Goal: Check status: Check status

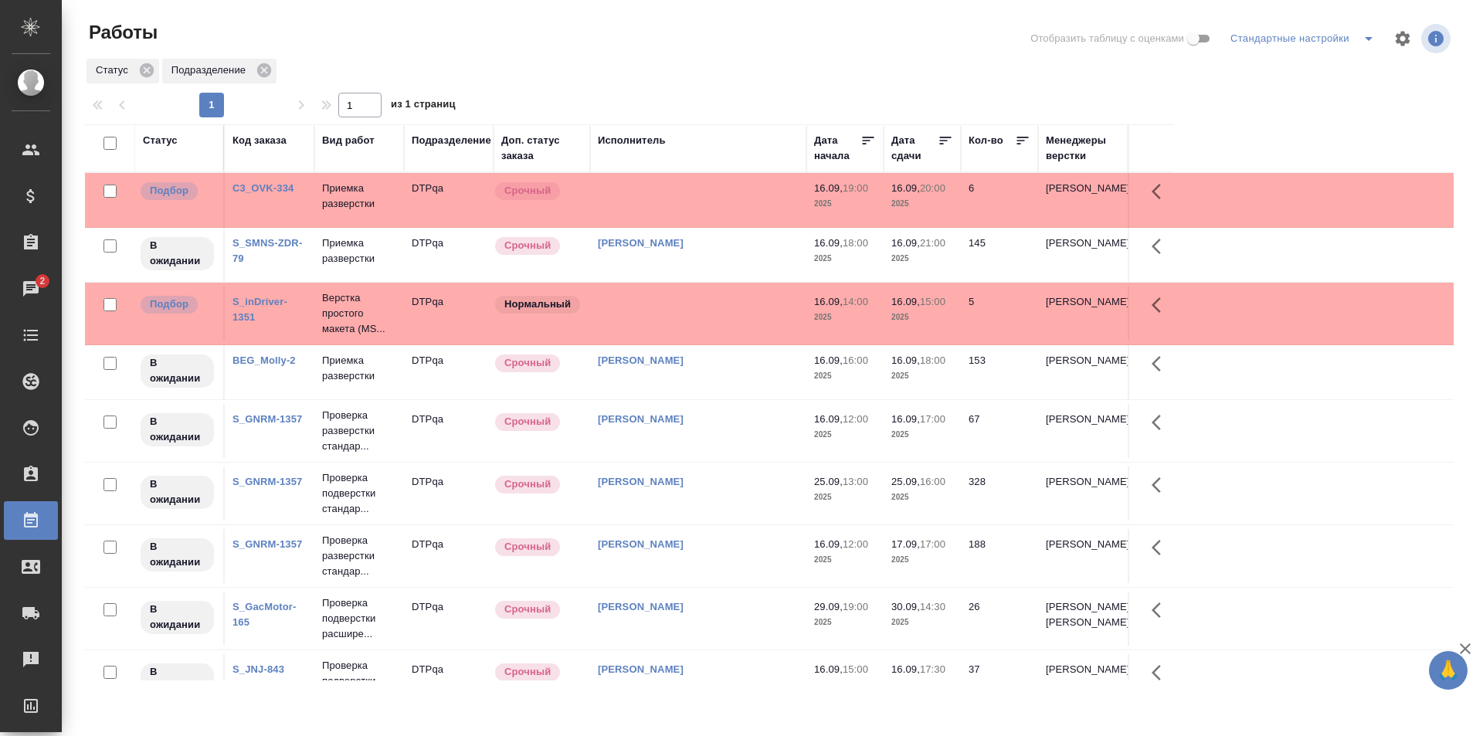
click at [1001, 82] on div "Статус Подразделение" at bounding box center [769, 71] width 1369 height 28
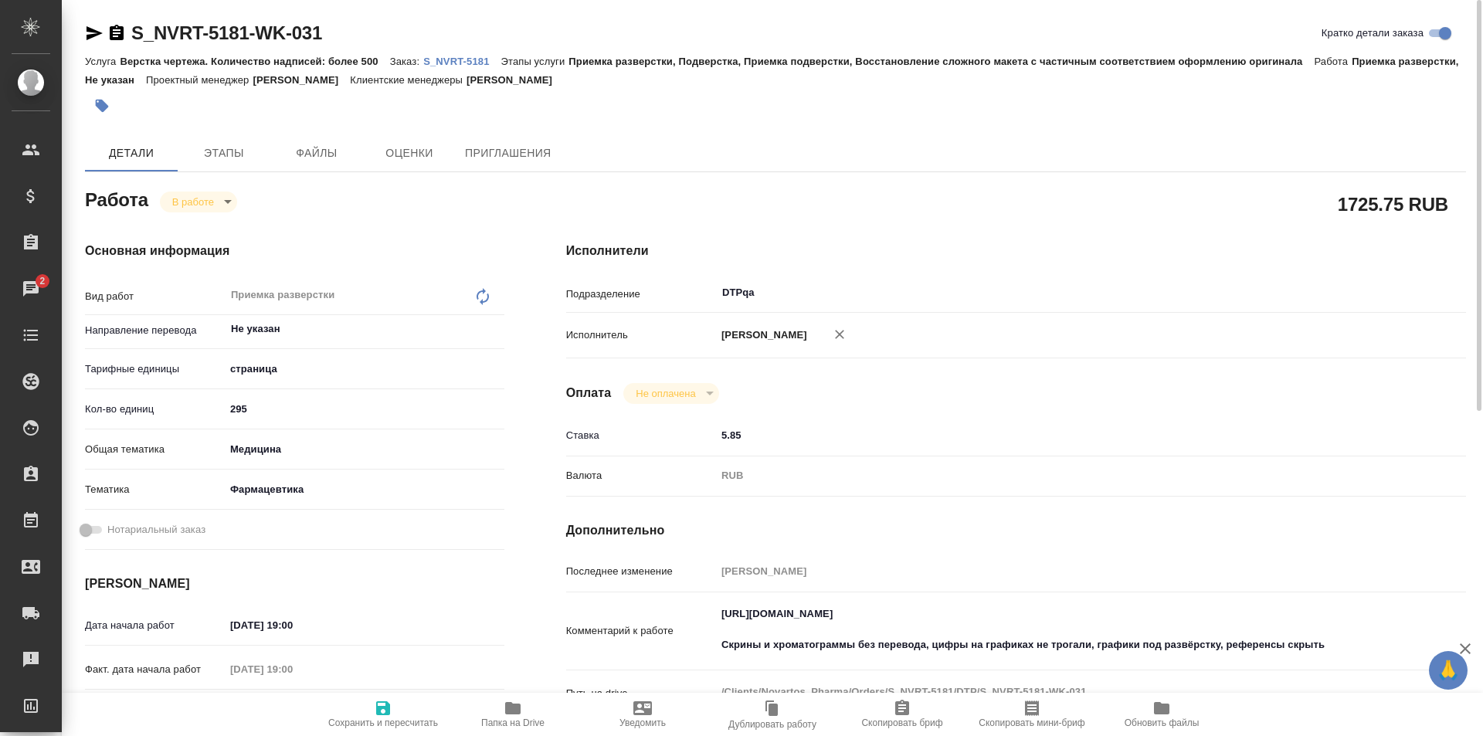
click at [461, 59] on p "S_NVRT-5181" at bounding box center [461, 62] width 77 height 12
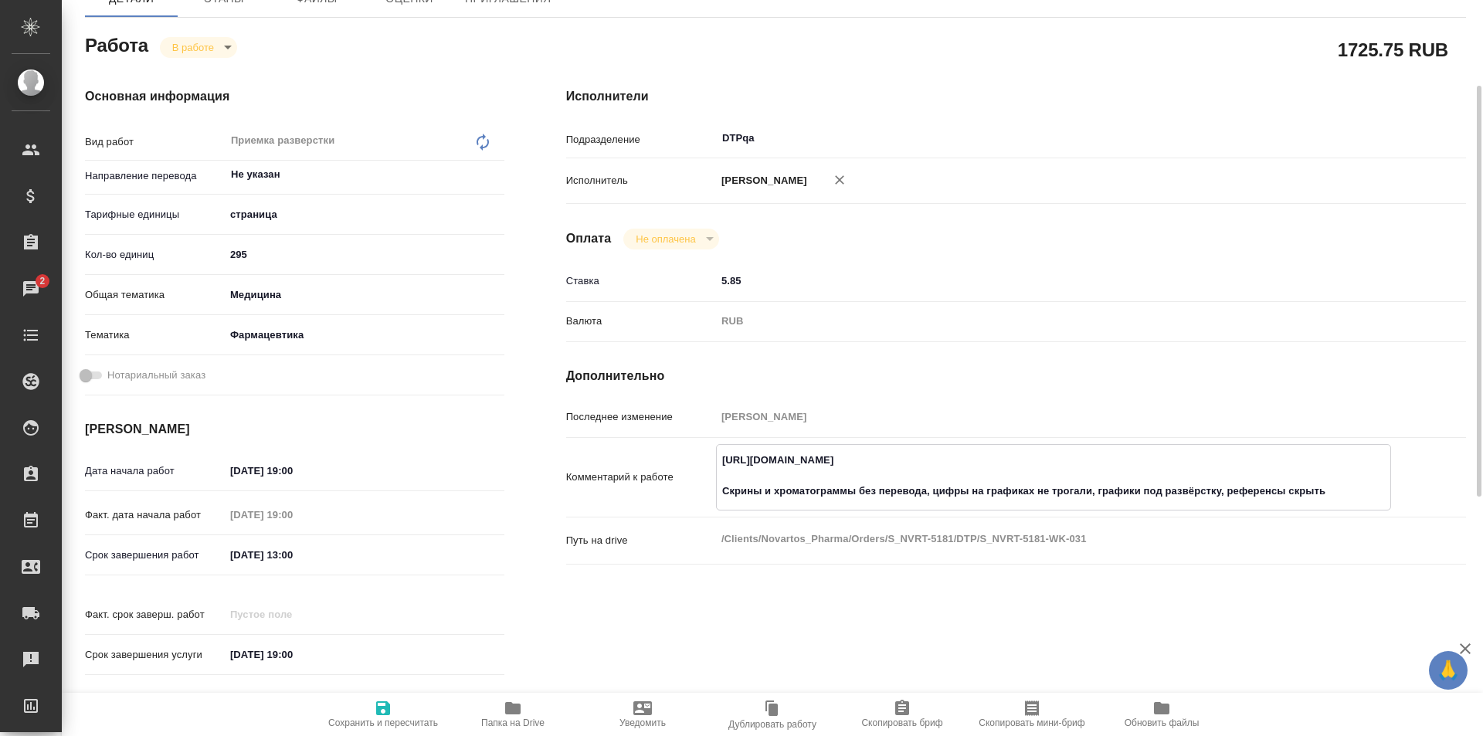
drag, startPoint x: 1020, startPoint y: 462, endPoint x: 708, endPoint y: 461, distance: 312.1
click at [708, 461] on div "Комментарий к работе https://tera.awatera.com/Work/68c054a42601bc4928ed86db/ Ск…" at bounding box center [1016, 477] width 900 height 66
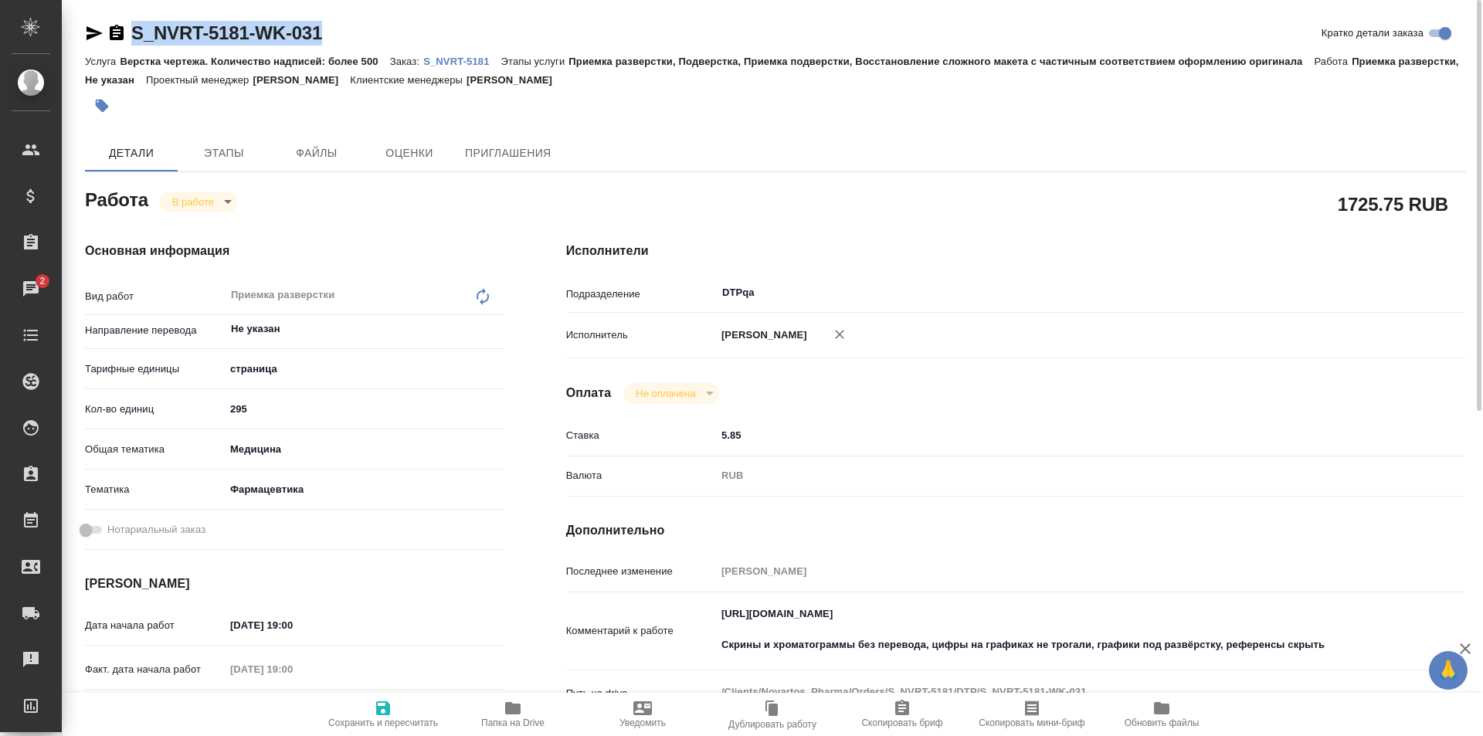
drag, startPoint x: 365, startPoint y: 33, endPoint x: 111, endPoint y: 35, distance: 254.1
click at [111, 35] on div "S_NVRT-5181-WK-031 Кратко детали заказа" at bounding box center [775, 33] width 1381 height 25
copy link "S_NVRT-5181-WK-031"
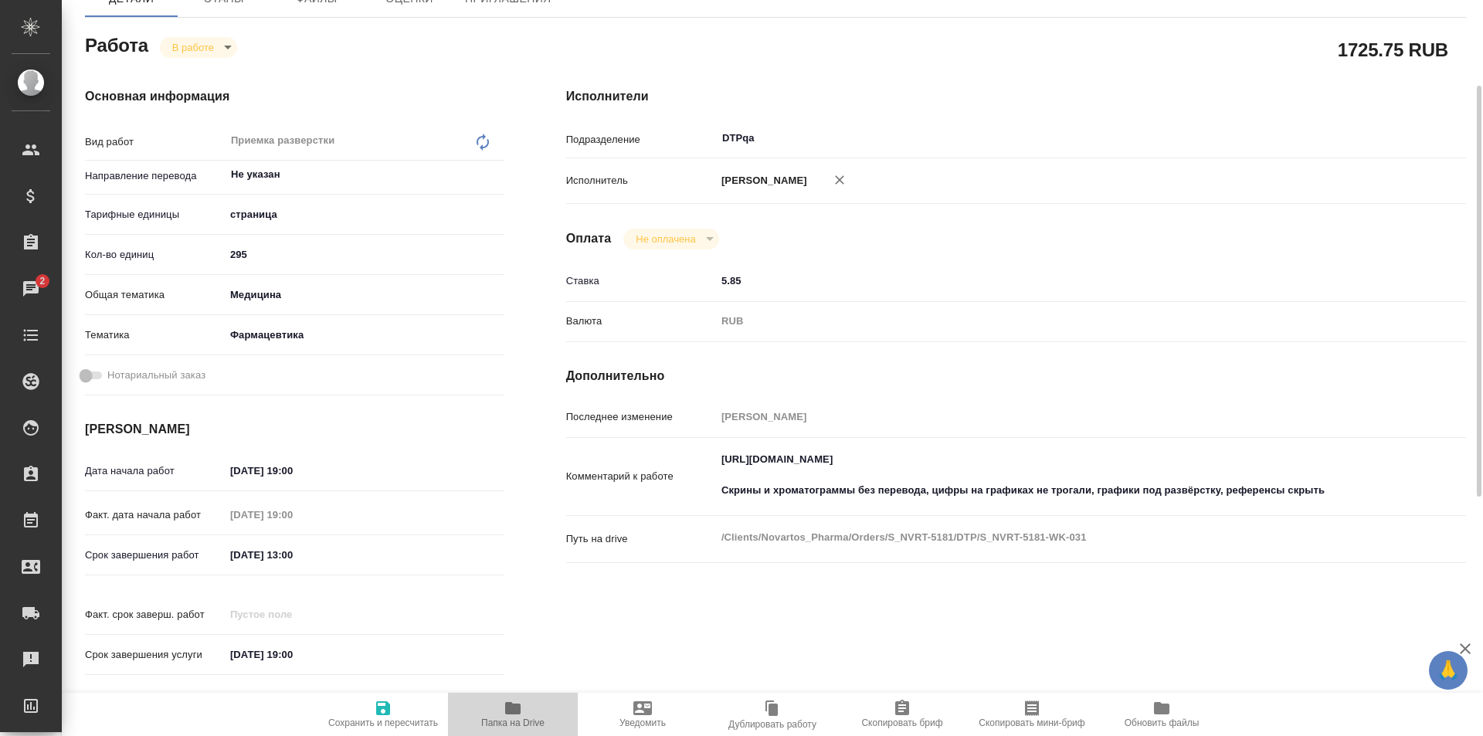
click at [515, 695] on button "Папка на Drive" at bounding box center [513, 714] width 130 height 43
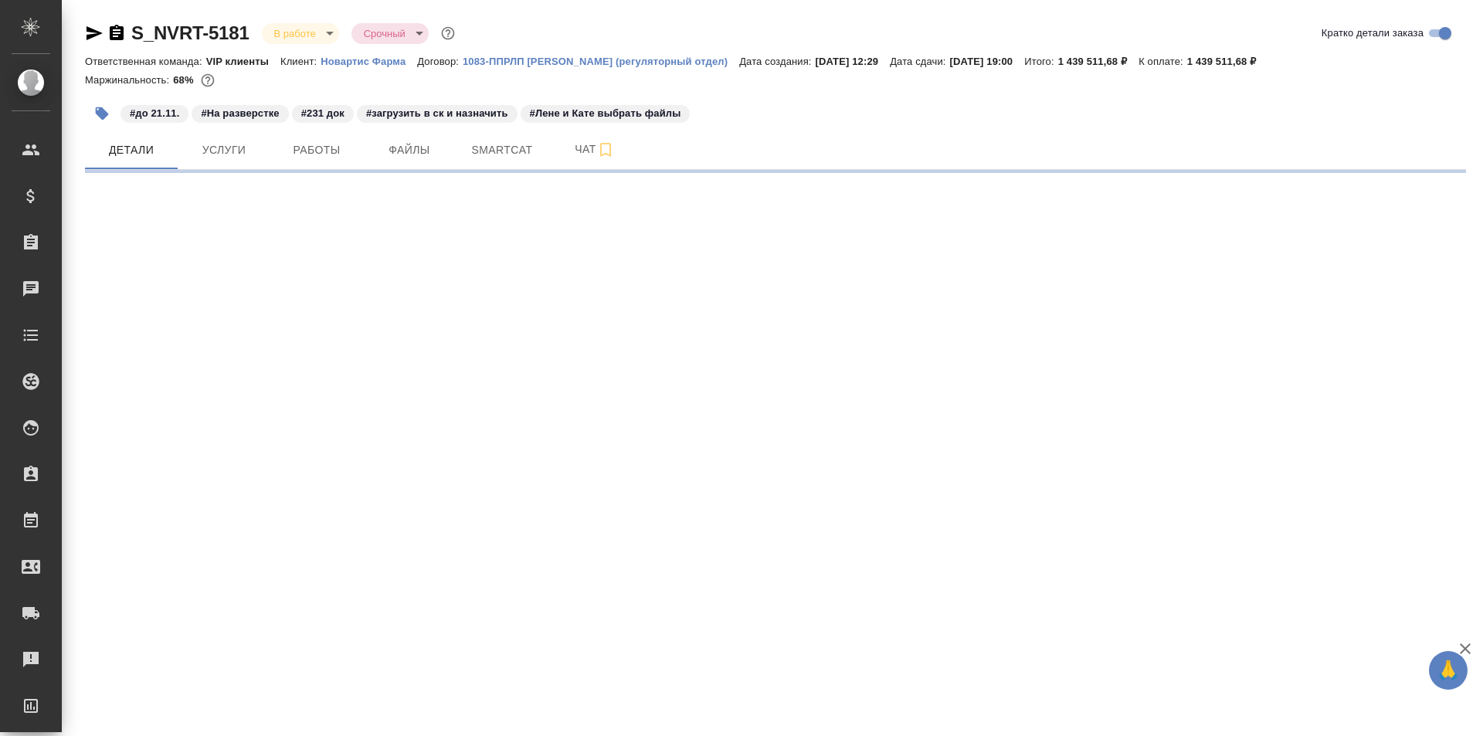
select select "RU"
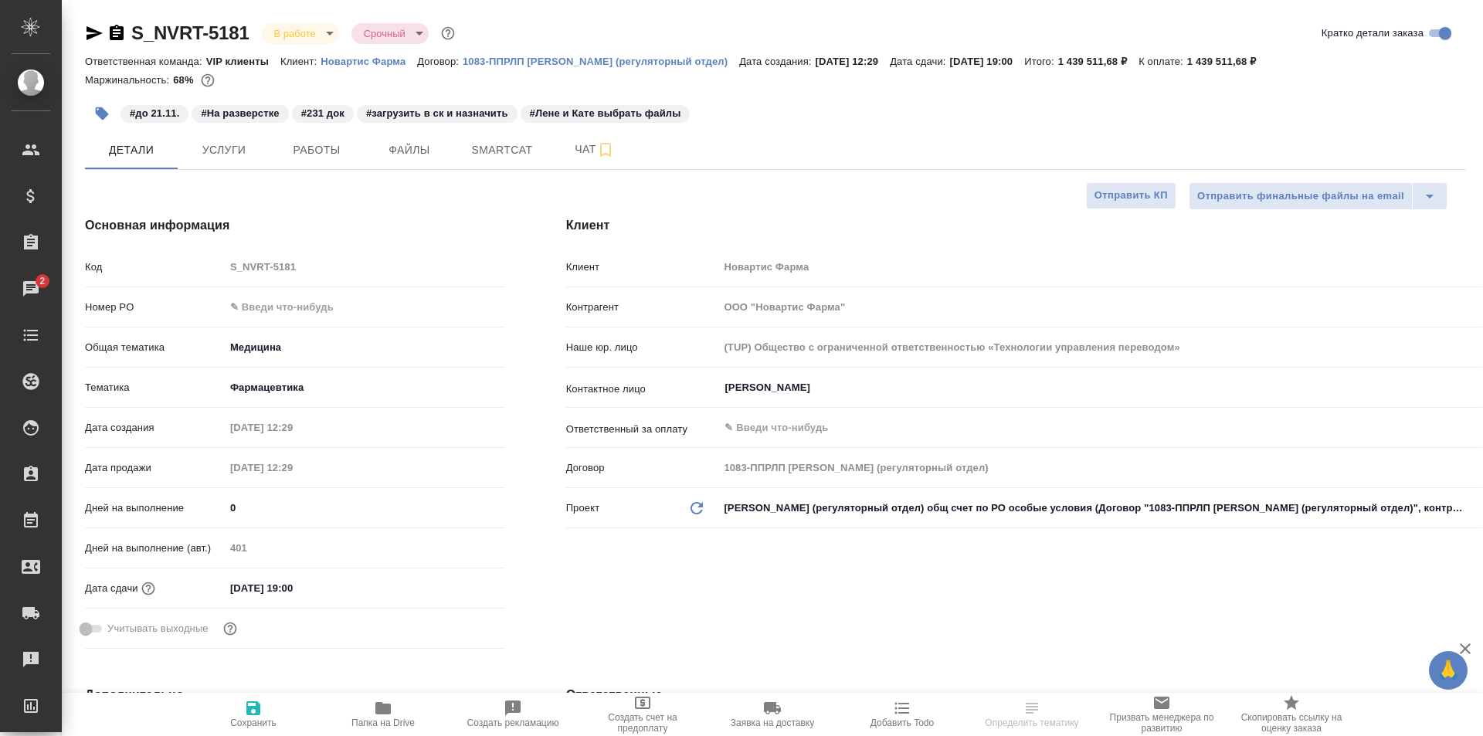
select select "RU"
type textarea "x"
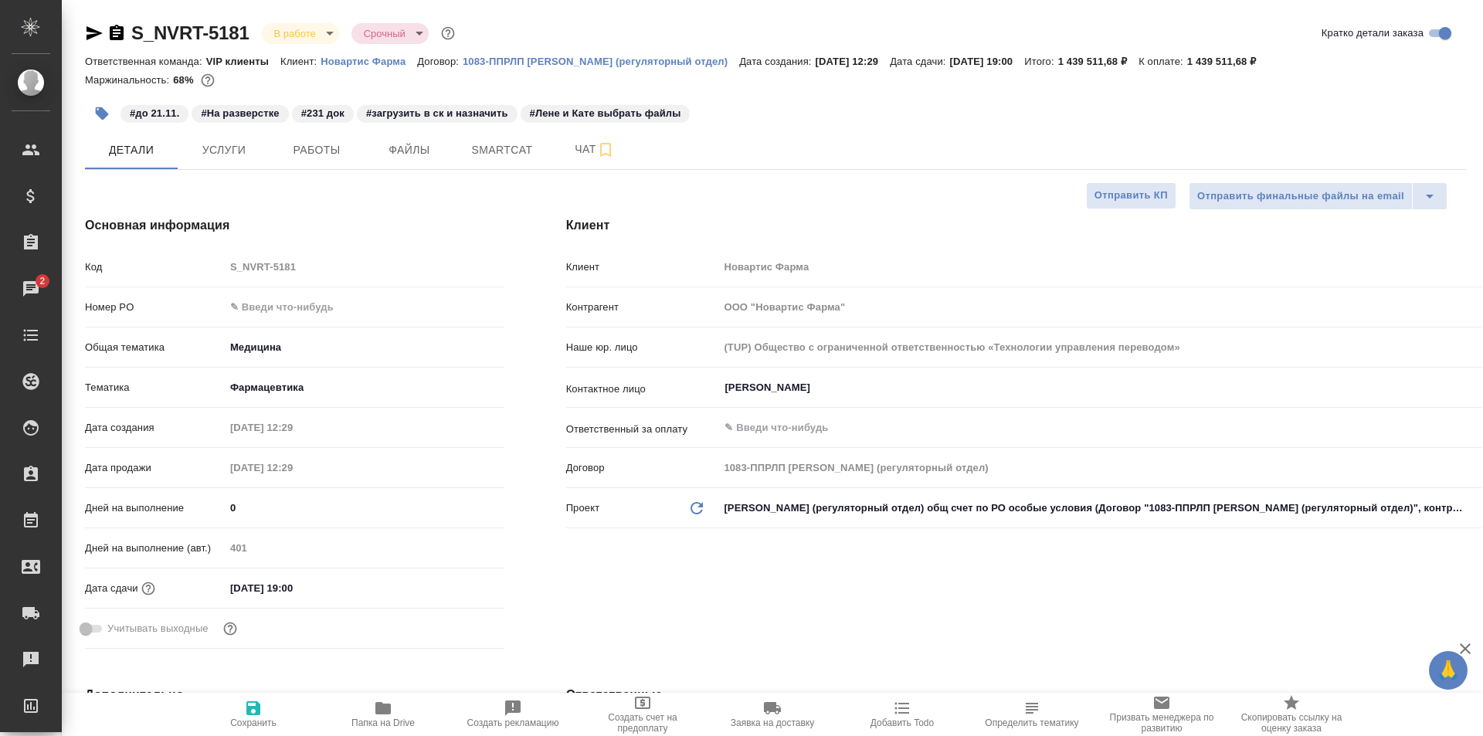
type textarea "x"
click at [572, 158] on span "Чат" at bounding box center [595, 149] width 74 height 19
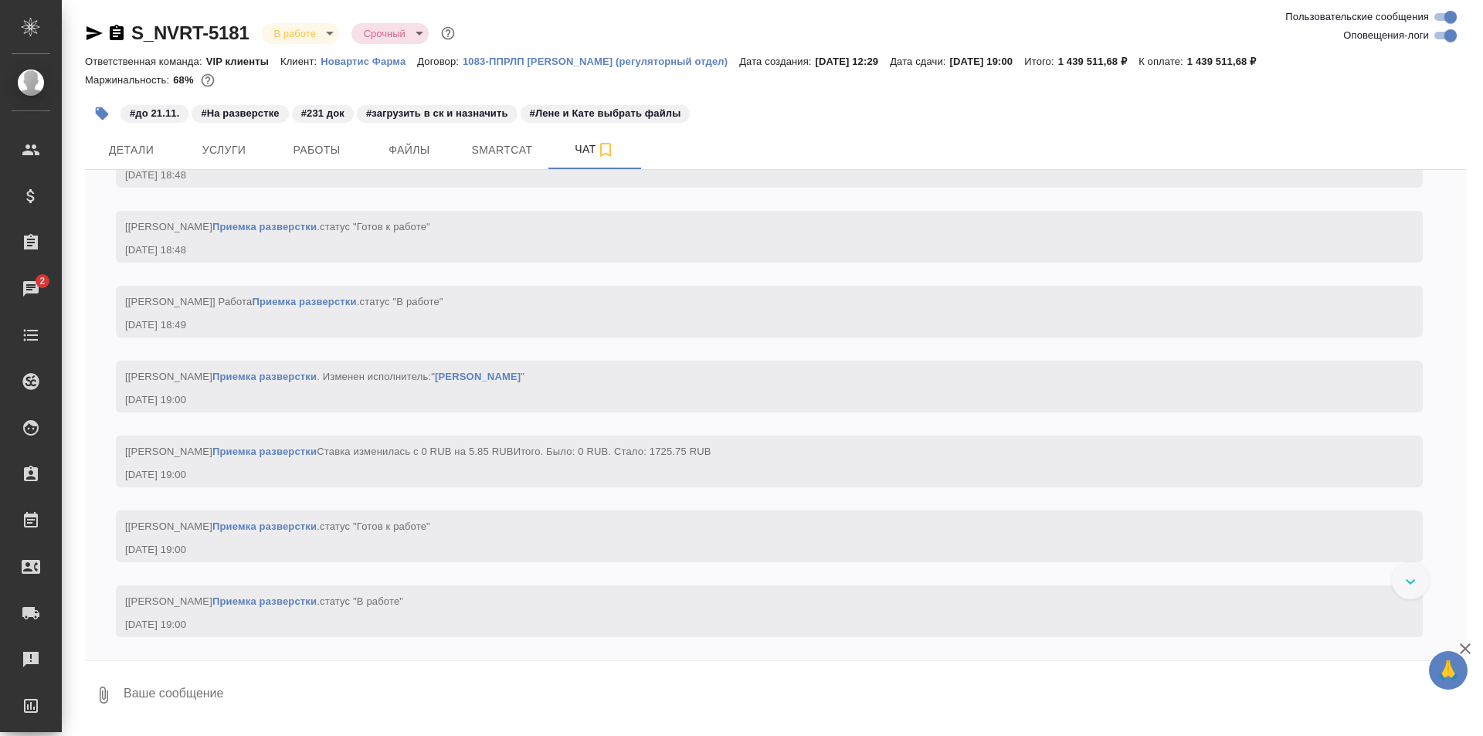
scroll to position [26960, 0]
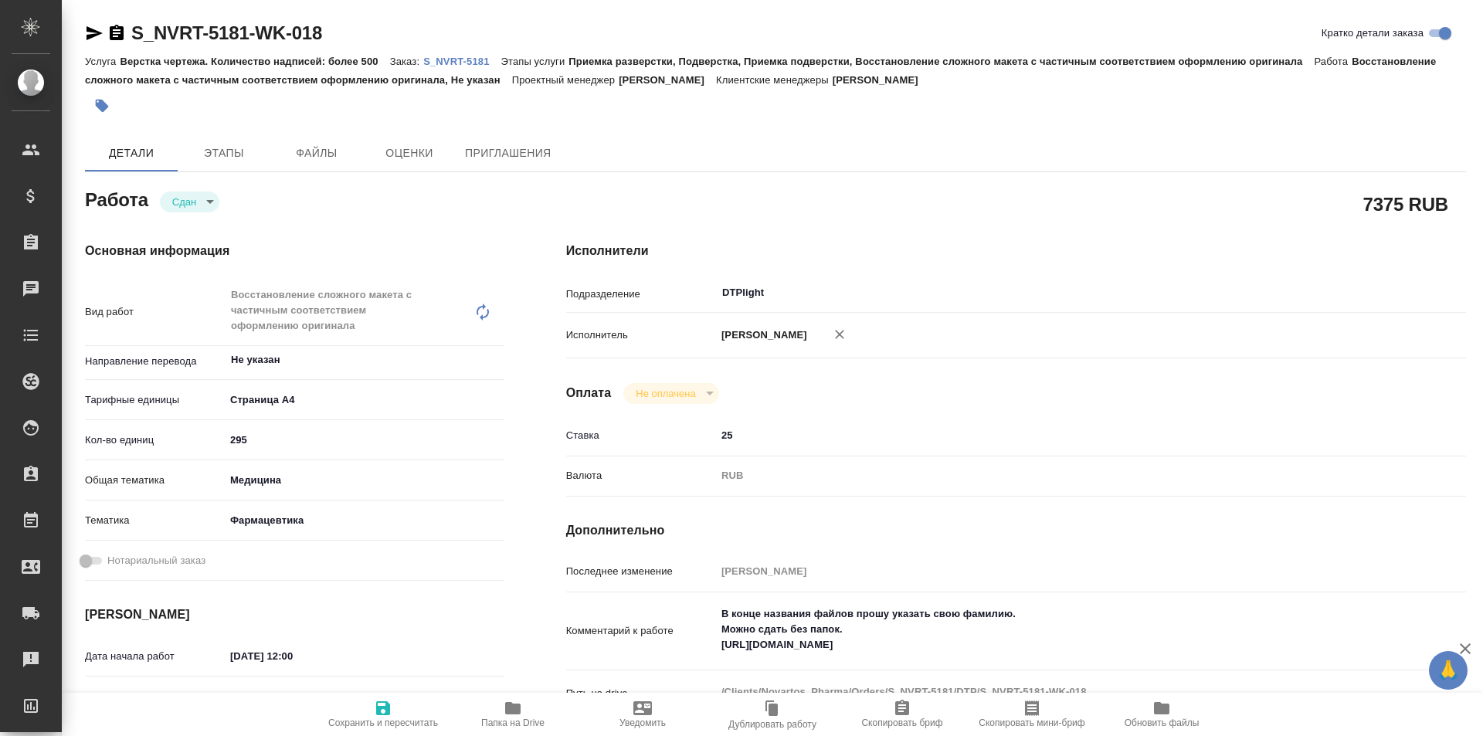
type textarea "x"
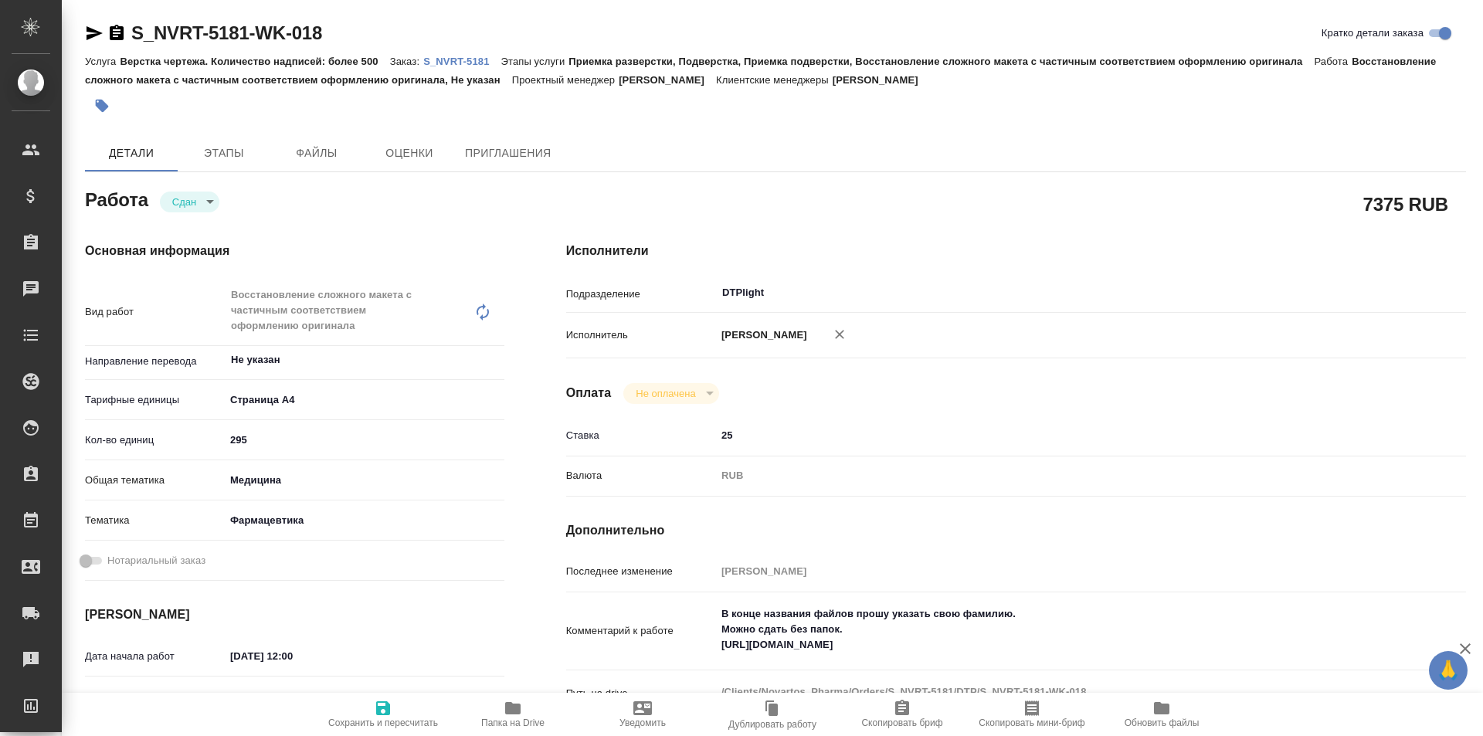
type textarea "x"
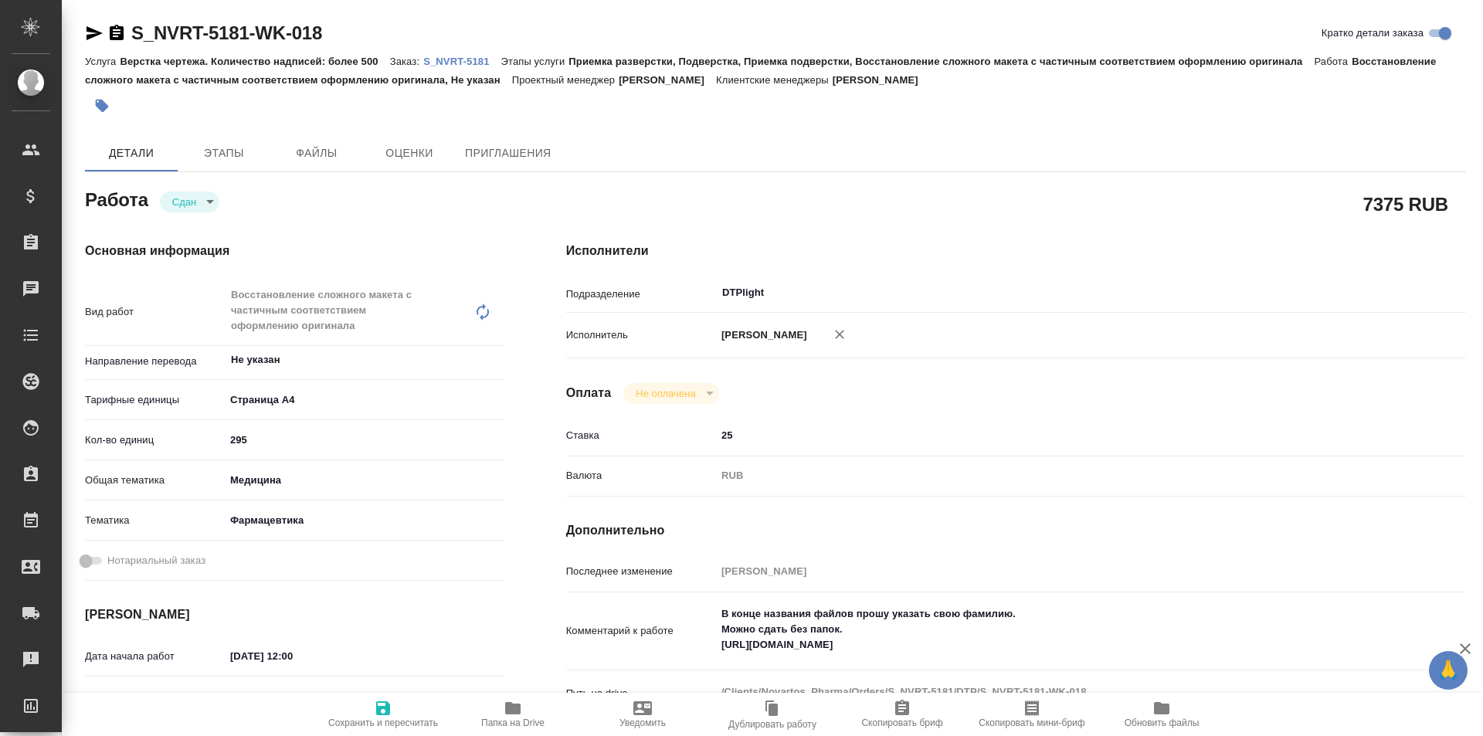
type textarea "x"
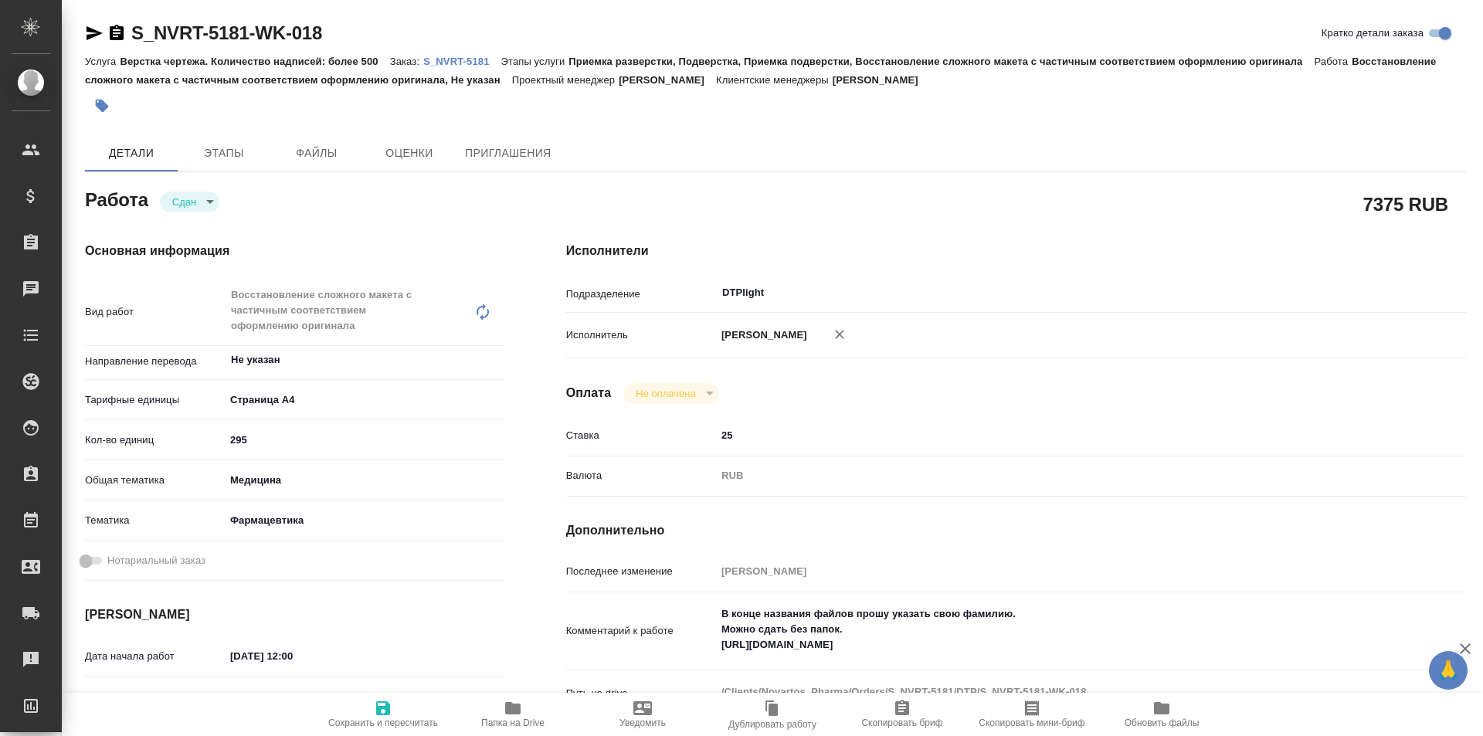
type textarea "x"
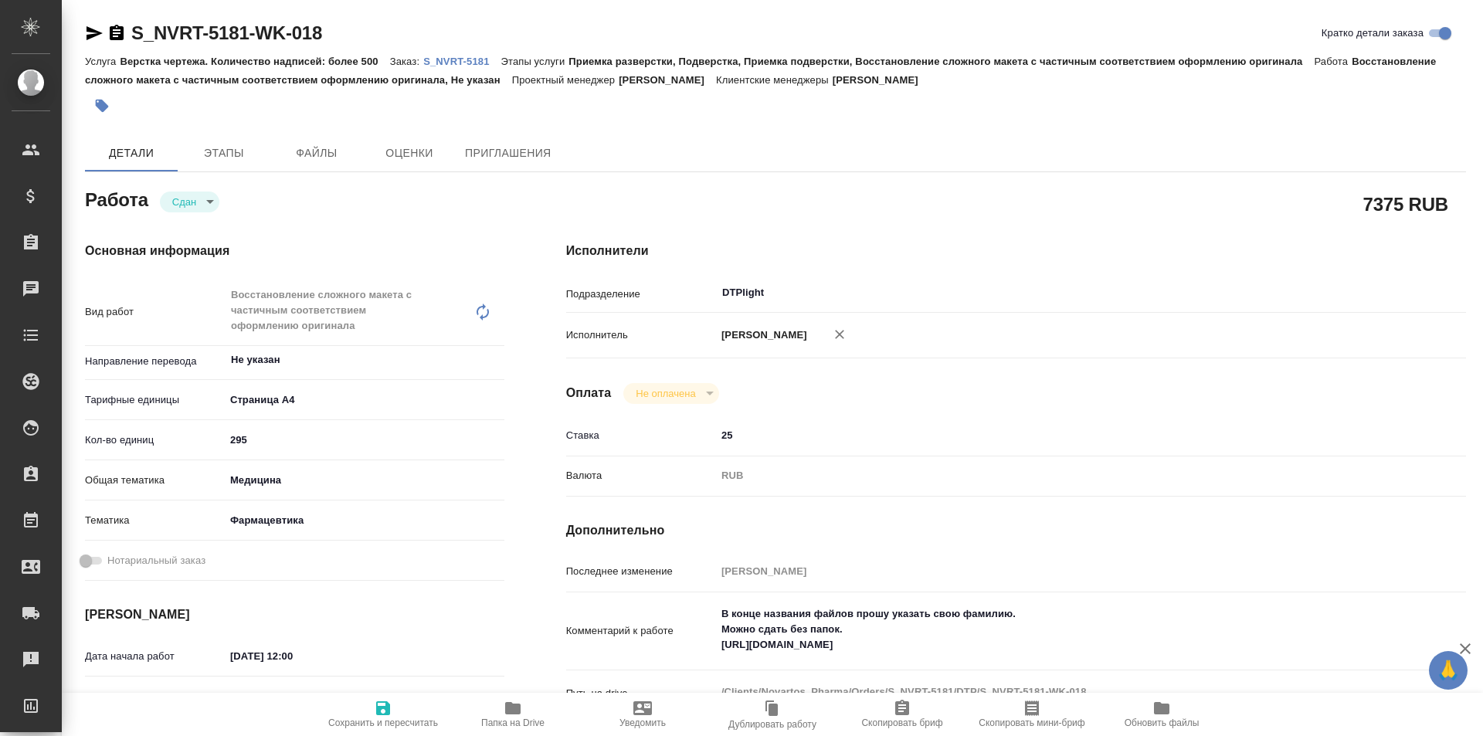
type textarea "x"
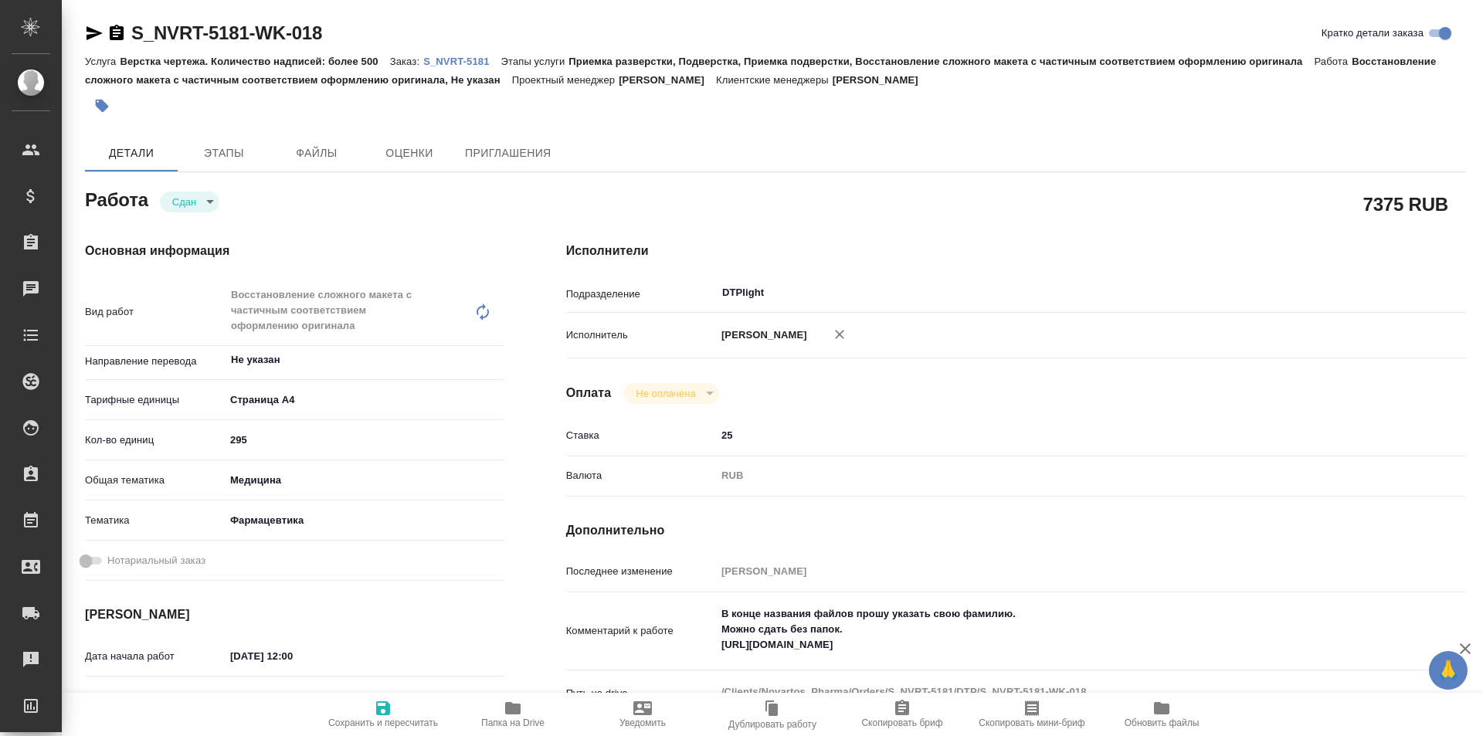
type textarea "x"
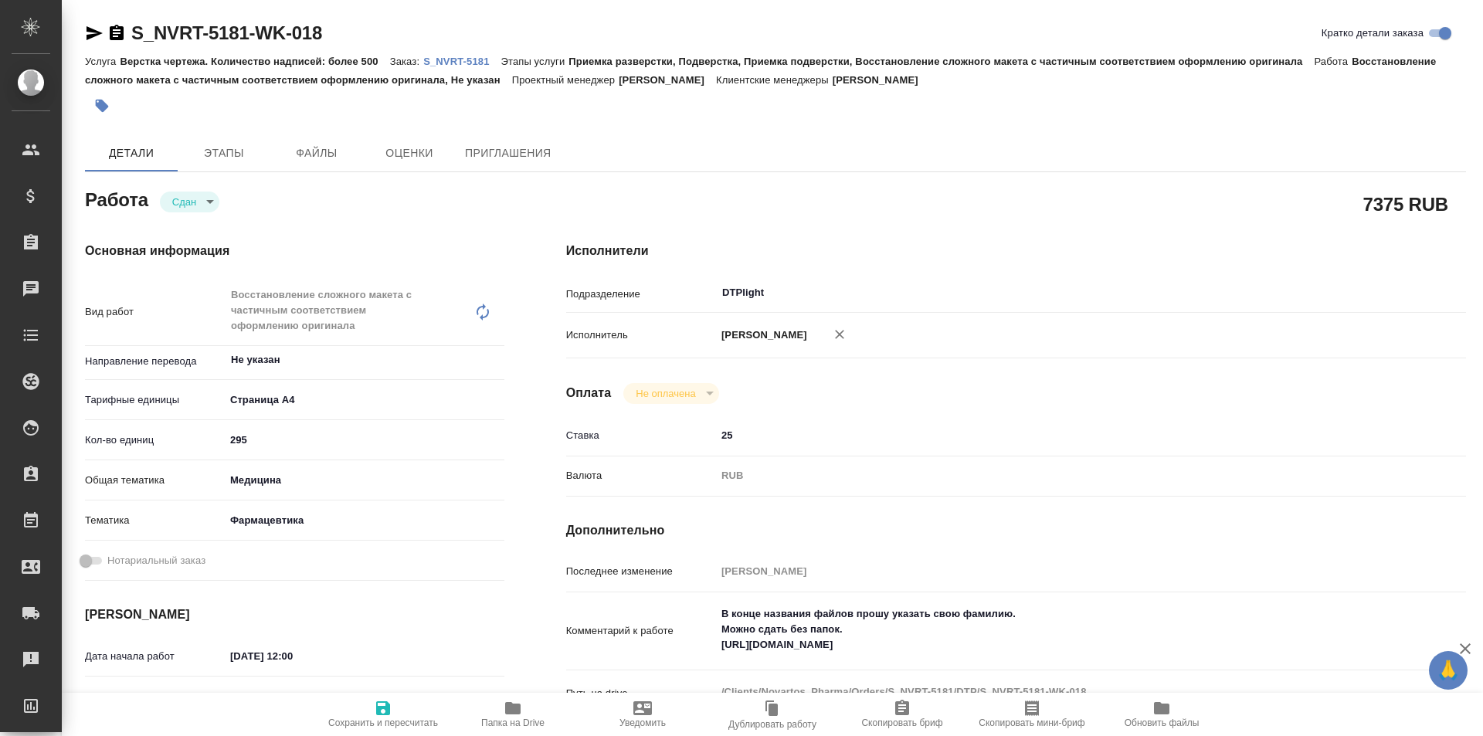
type textarea "x"
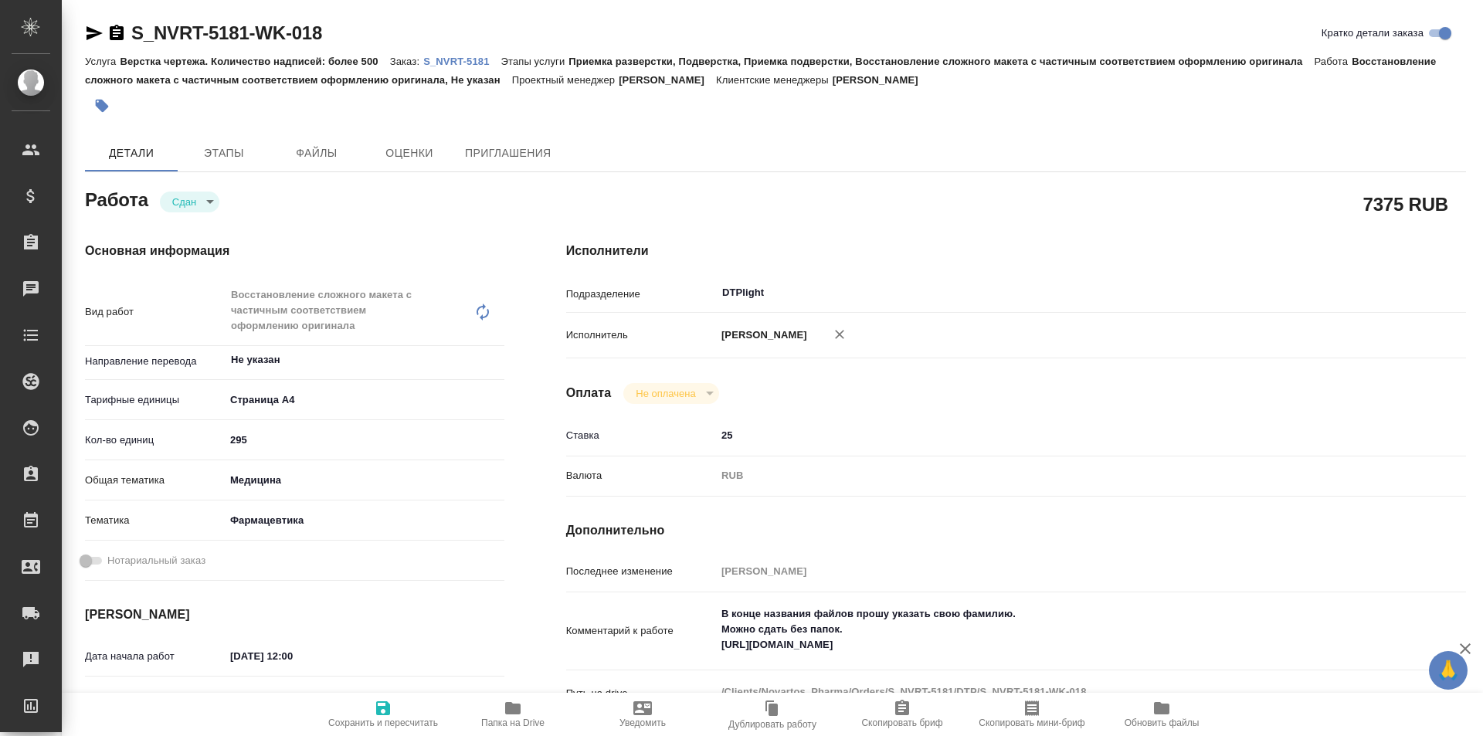
type textarea "x"
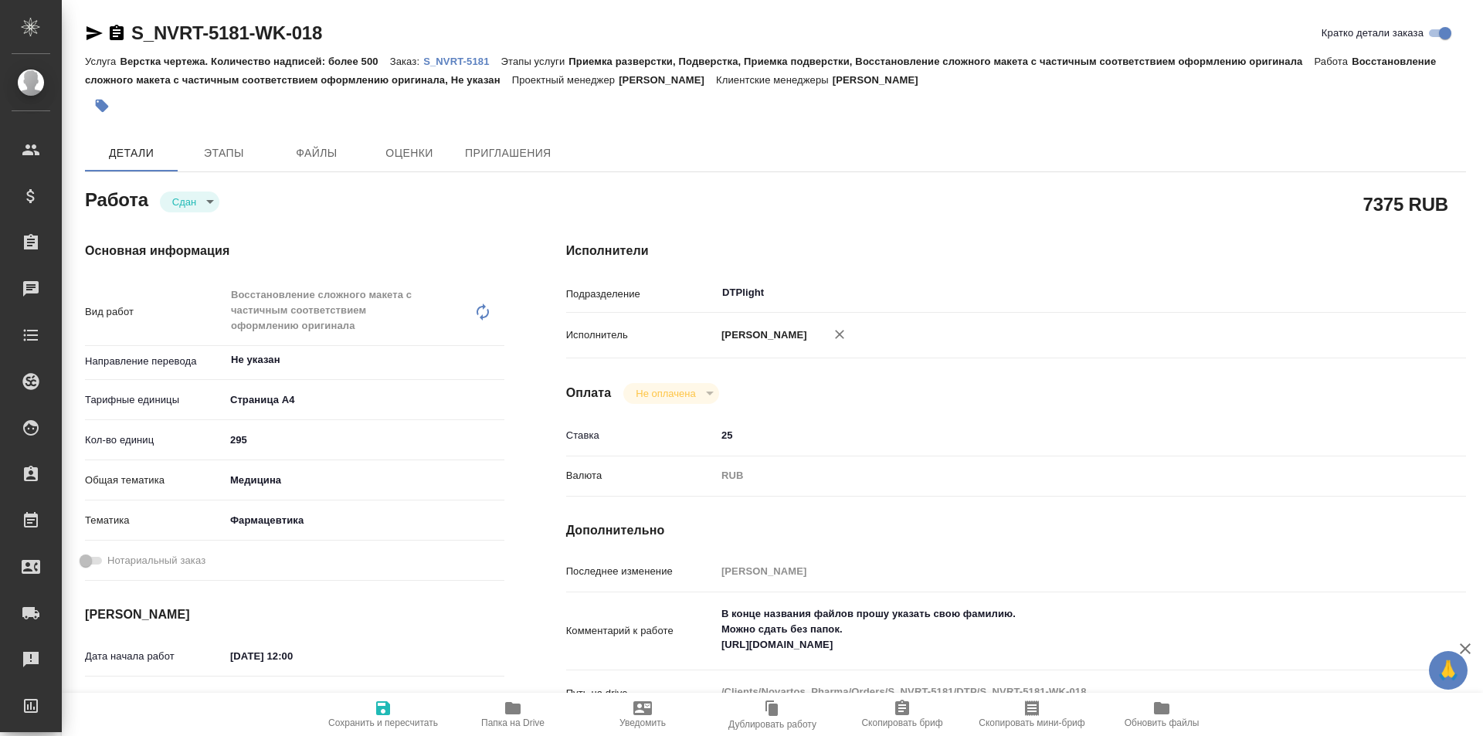
type textarea "x"
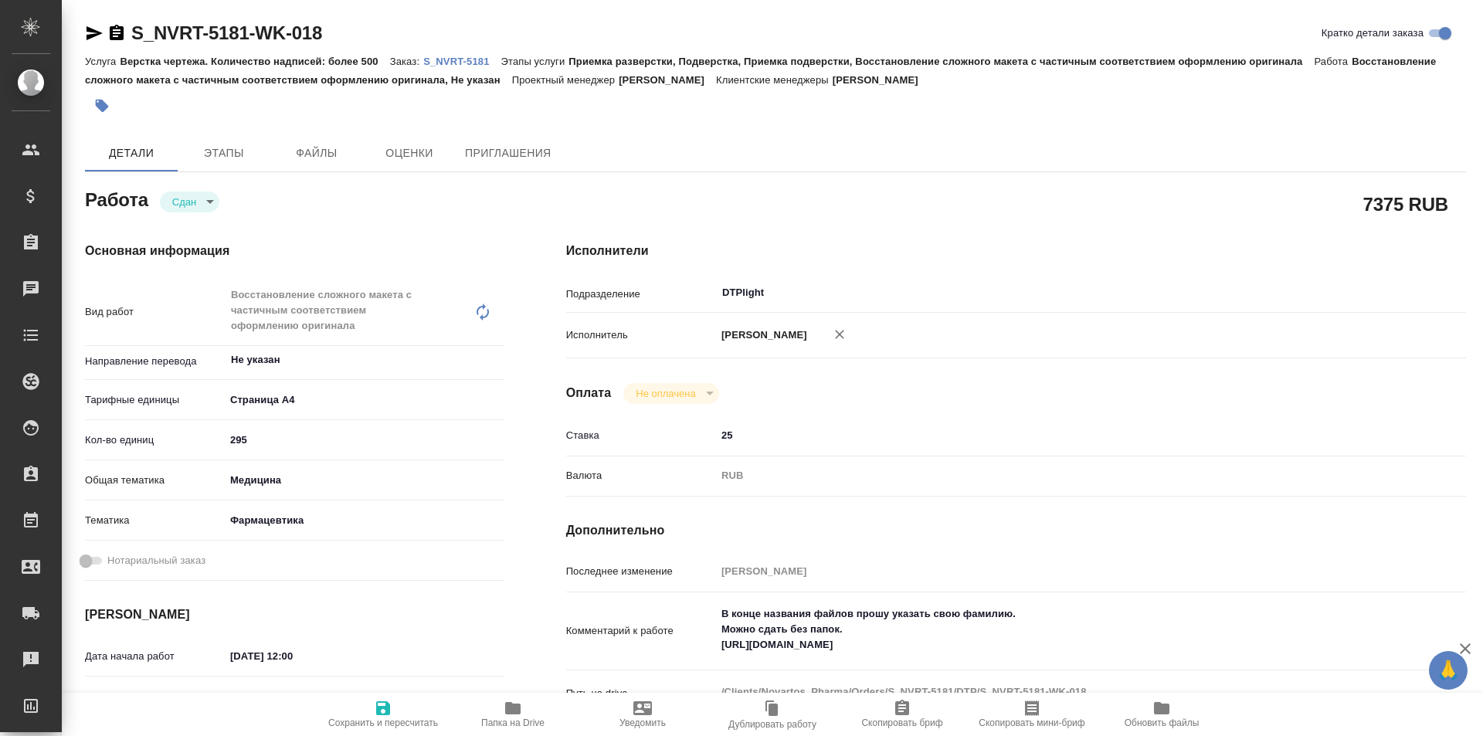
type textarea "x"
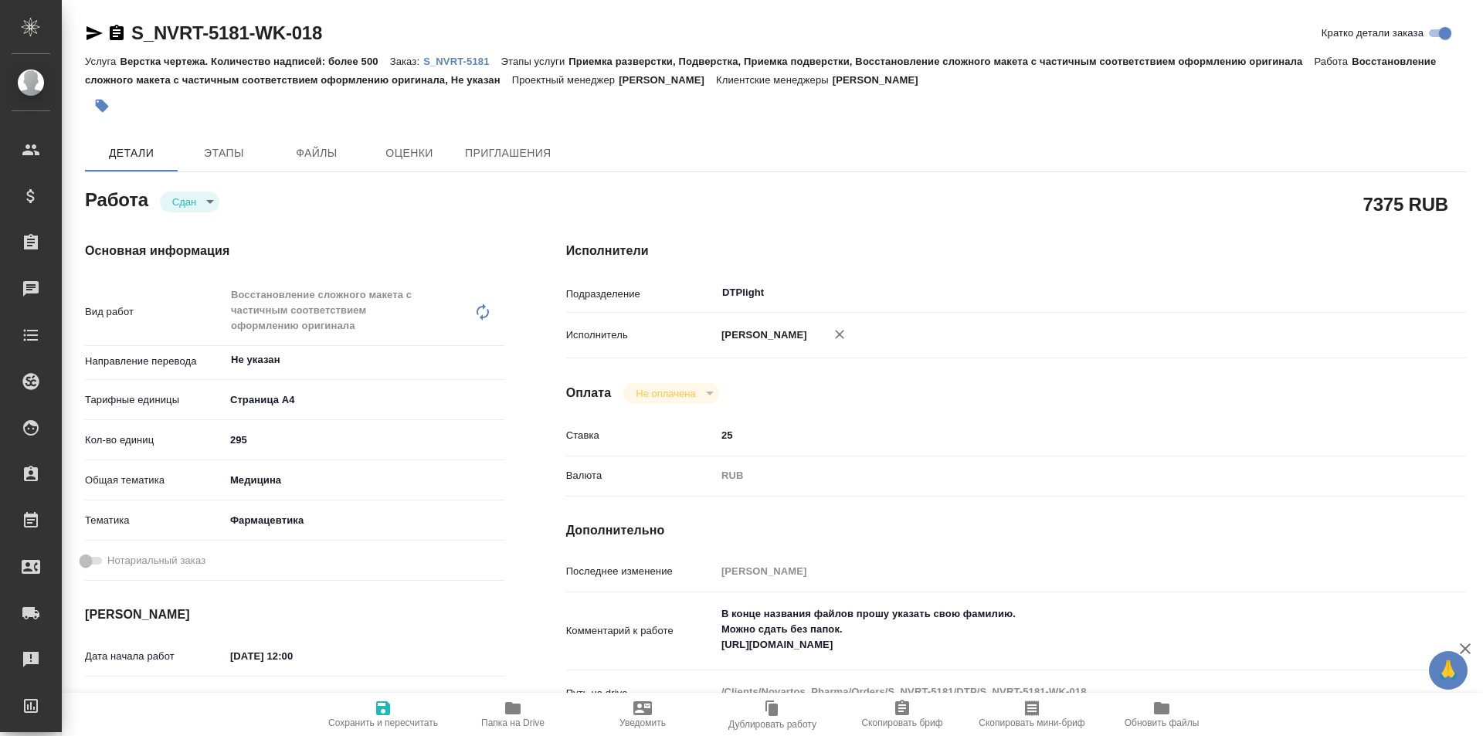
type textarea "x"
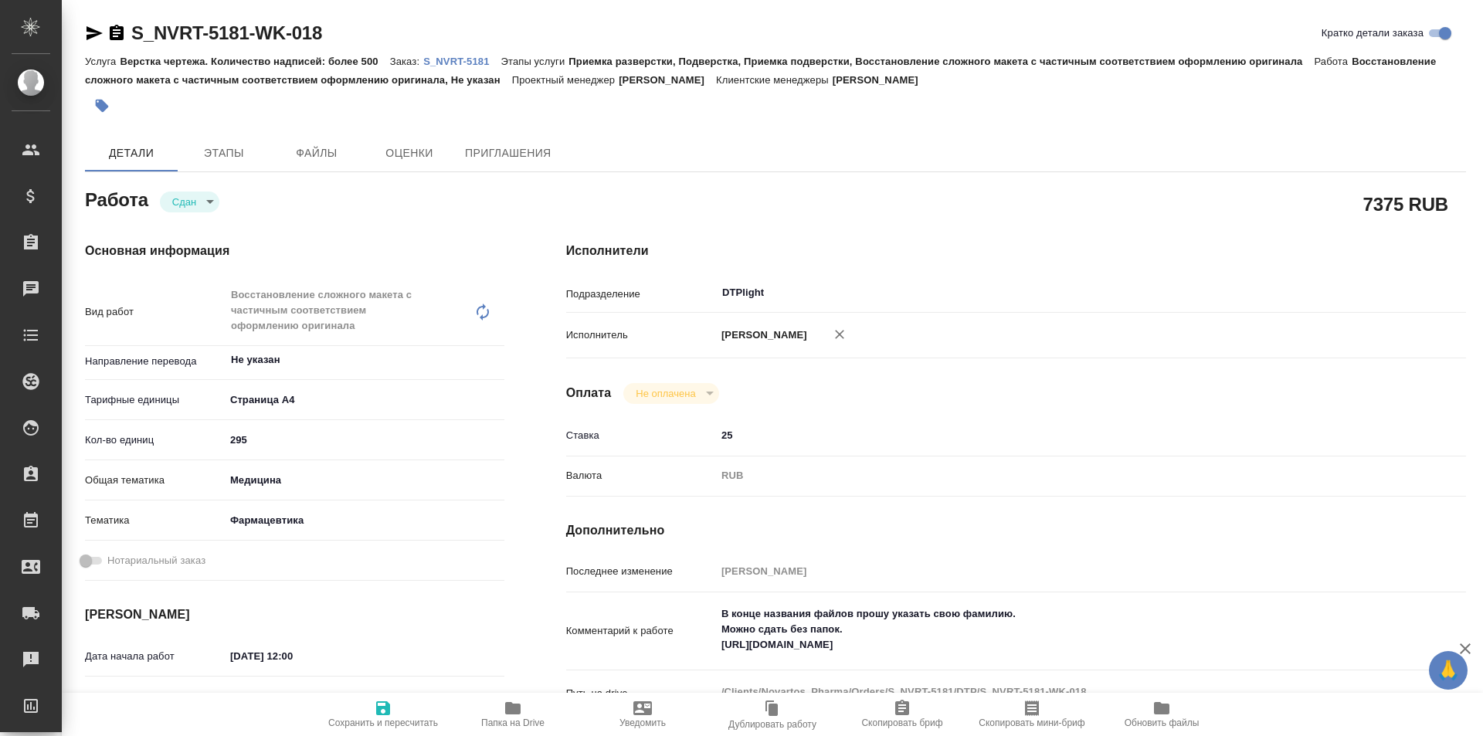
type textarea "x"
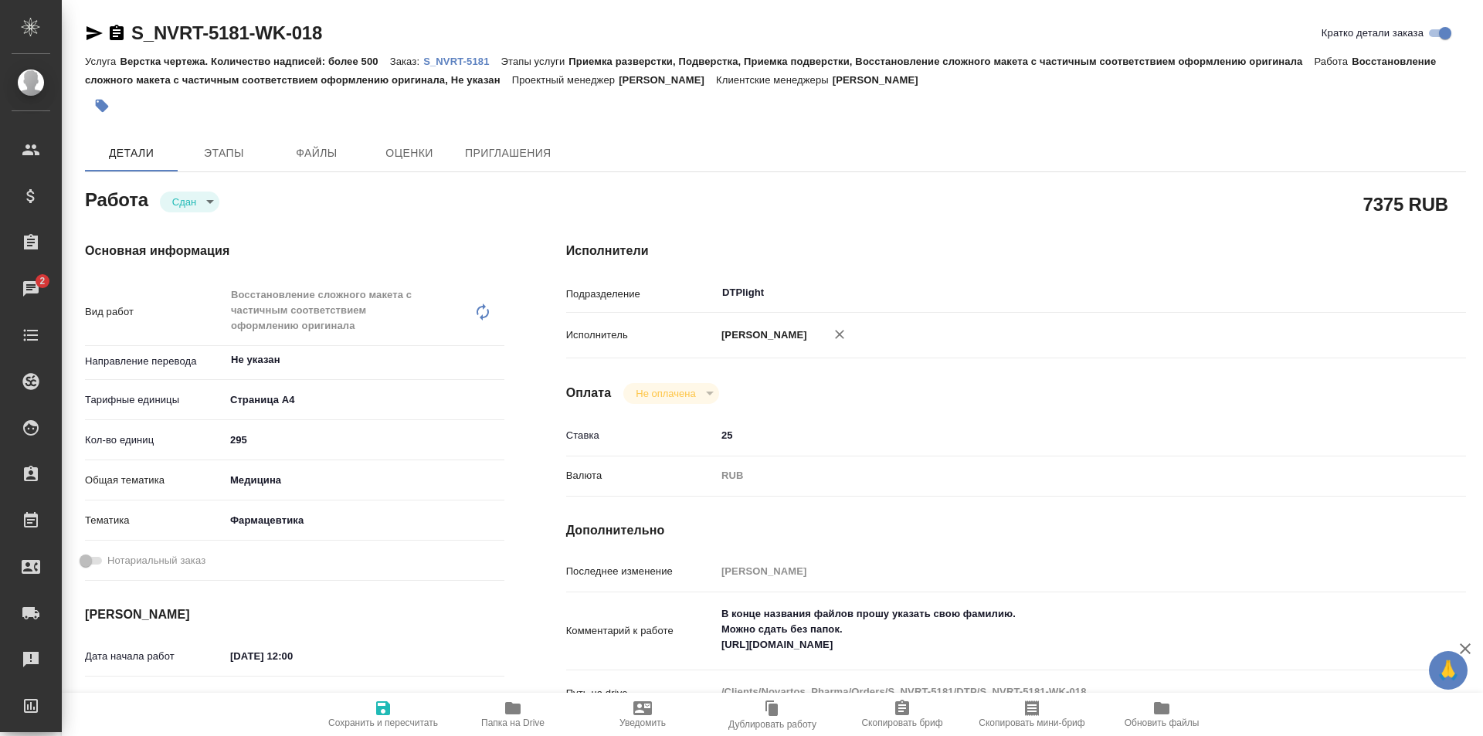
click at [517, 714] on icon "button" at bounding box center [512, 708] width 15 height 12
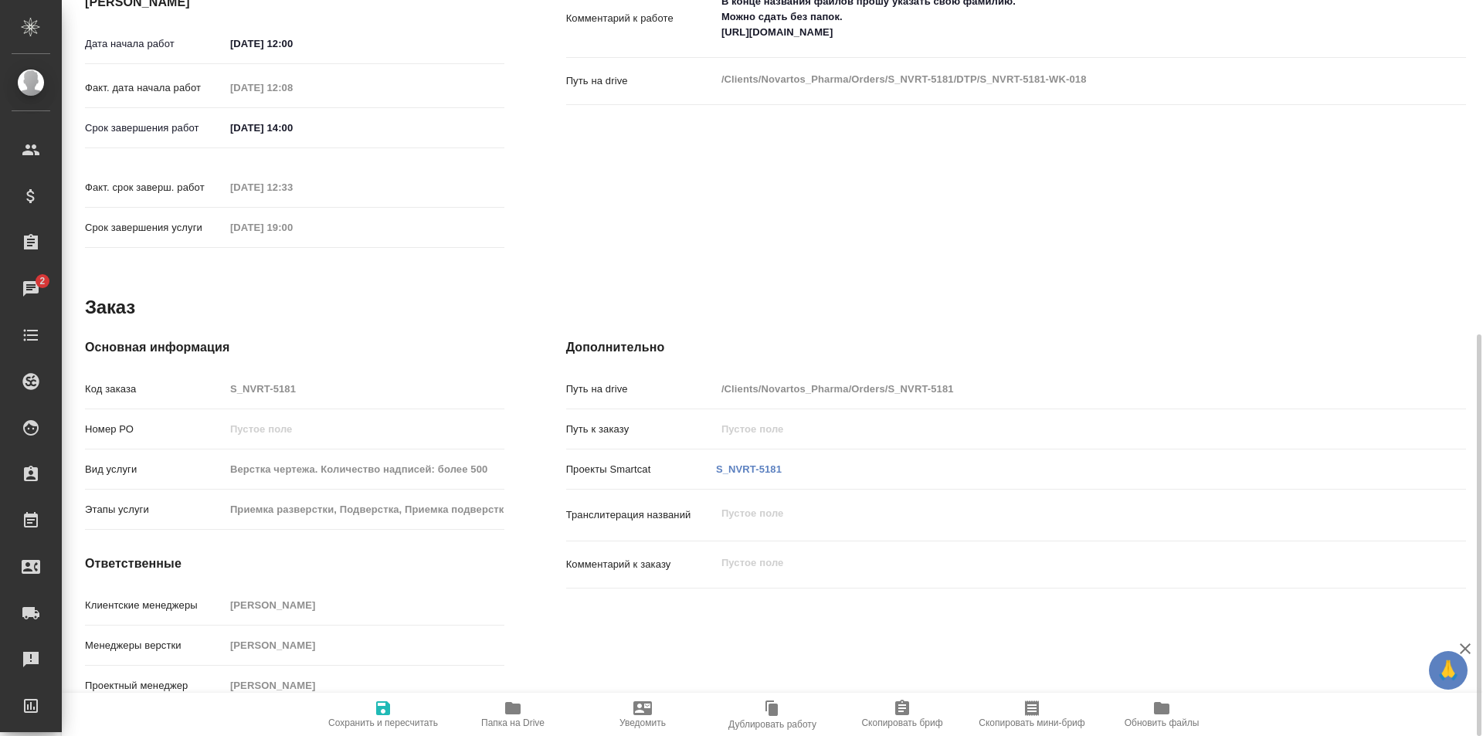
scroll to position [535, 0]
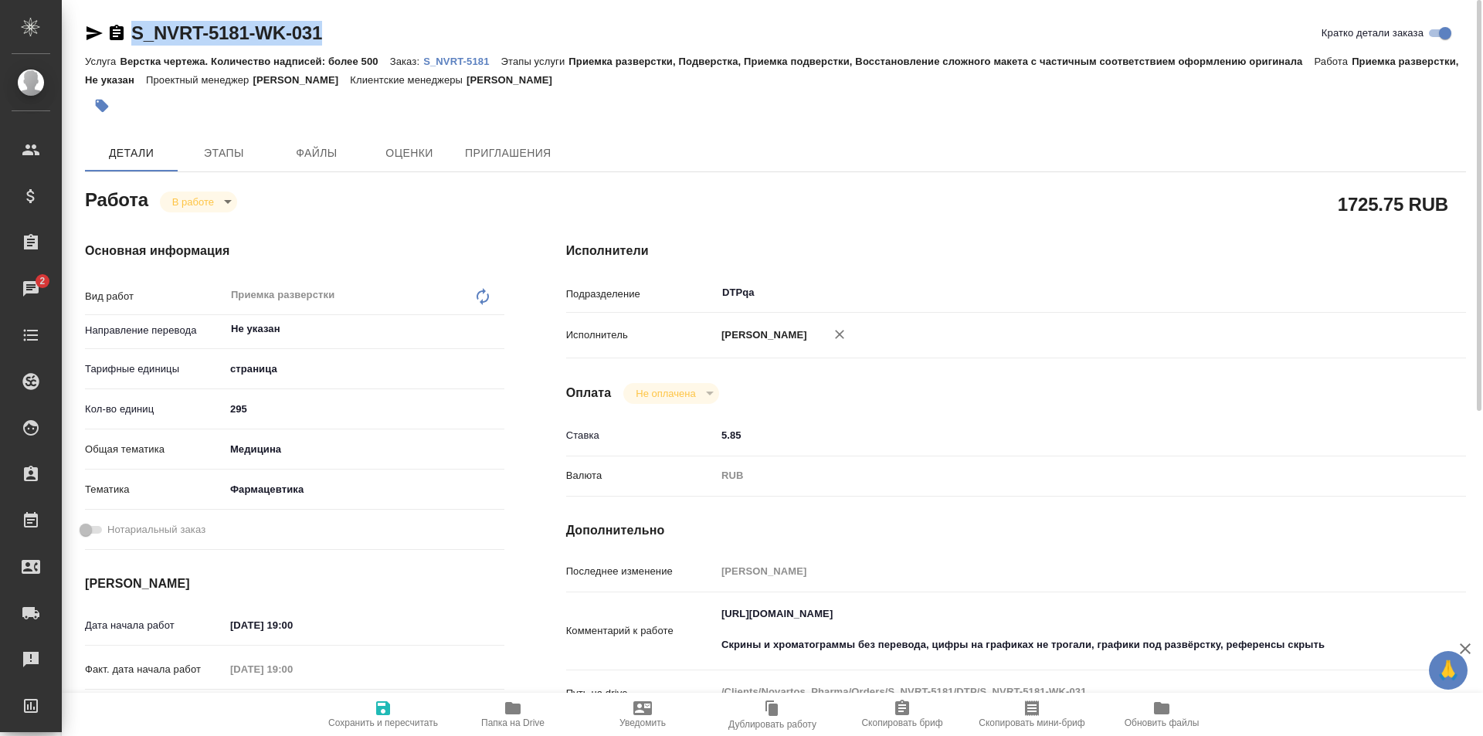
click at [357, 29] on div "S_NVRT-5181-WK-031 Кратко детали заказа" at bounding box center [775, 33] width 1381 height 25
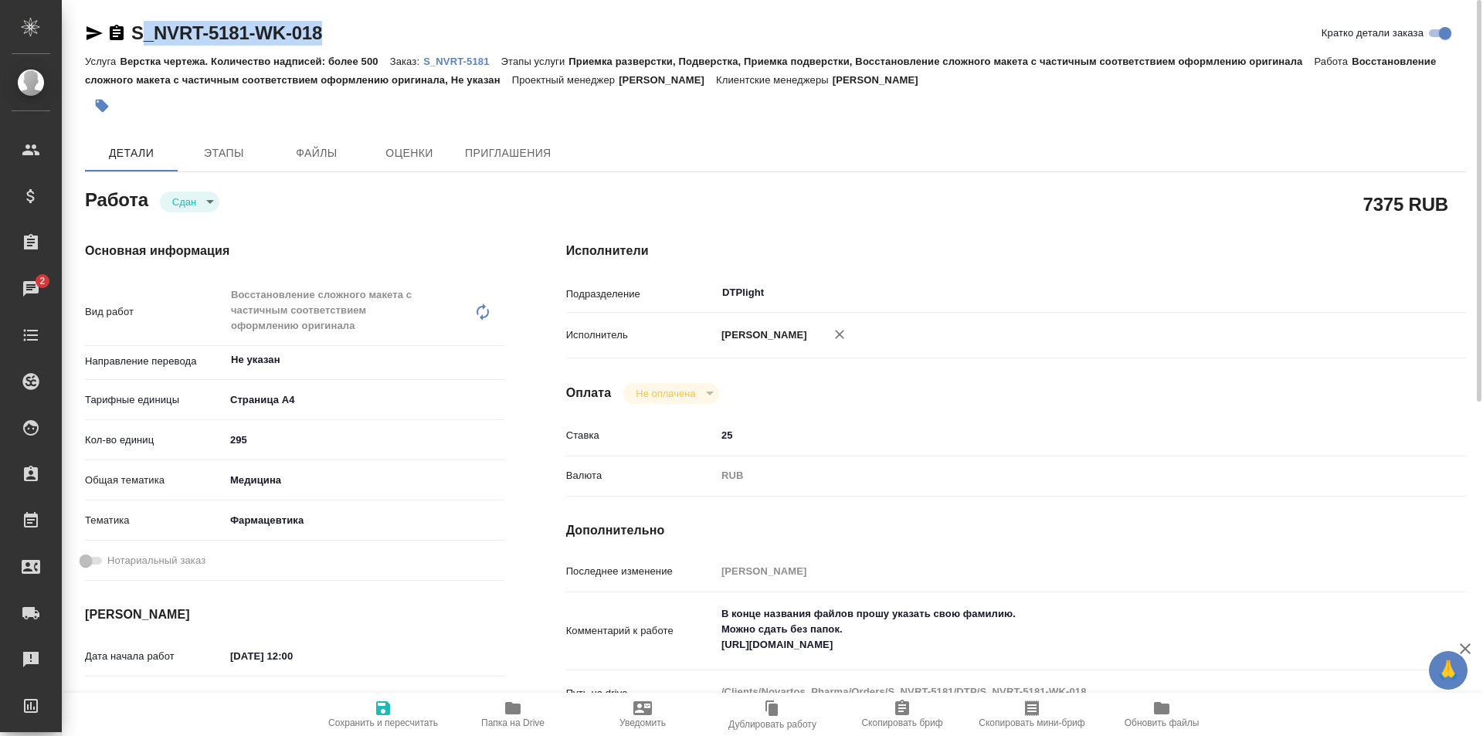
drag, startPoint x: 141, startPoint y: 41, endPoint x: 198, endPoint y: 19, distance: 60.7
click at [104, 42] on div "S_NVRT-5181-WK-018 Кратко детали заказа" at bounding box center [775, 33] width 1381 height 25
